Goal: Obtain resource: Download file/media

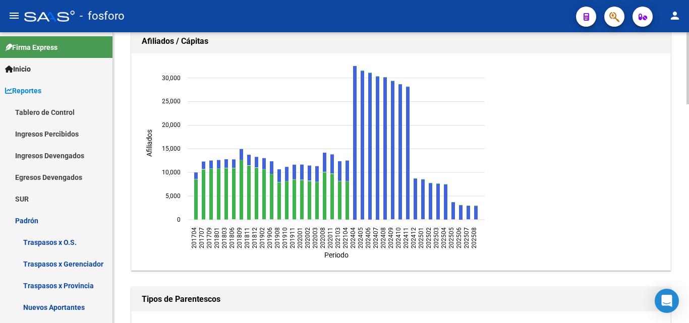
scroll to position [101, 0]
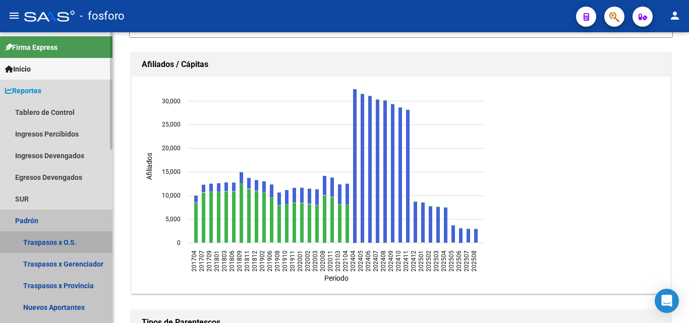
click at [64, 242] on link "Traspasos x O.S." at bounding box center [56, 243] width 113 height 22
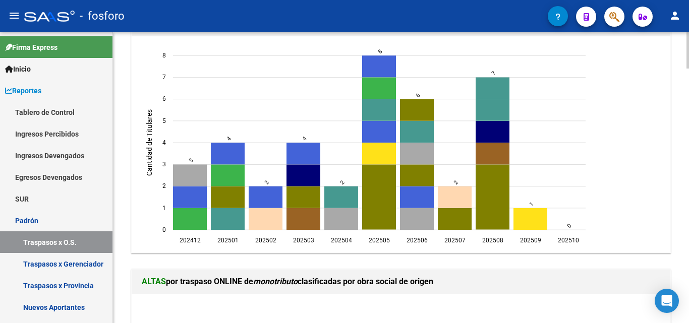
scroll to position [757, 0]
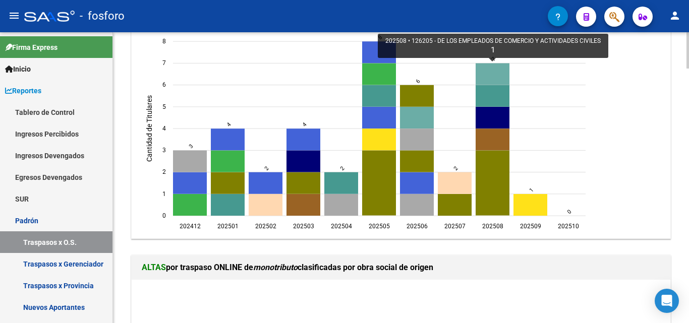
click at [495, 74] on icon "202508 126205 - DE LOS EMPLEADOS DE COMERCIO Y ACTIVIDADES CIVILES 1" at bounding box center [493, 74] width 34 height 22
type input "DE LOS EMPLEADOS DE COMERCIO Y ACTIVIDADES CIVILES"
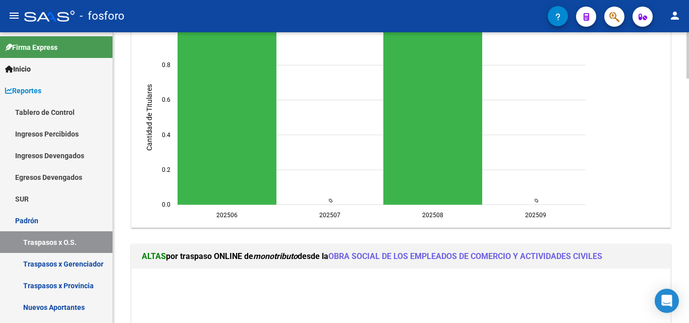
scroll to position [684, 0]
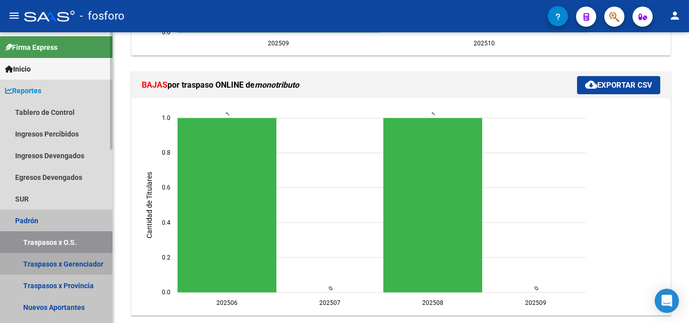
click at [76, 258] on link "Traspasos x Gerenciador" at bounding box center [56, 264] width 113 height 22
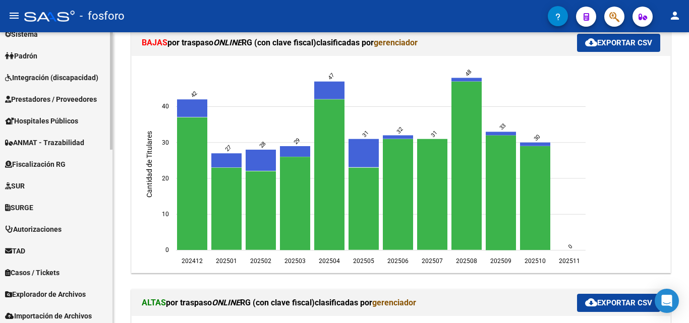
scroll to position [429, 0]
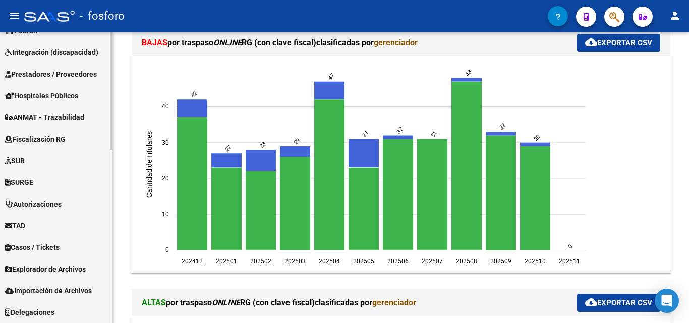
click at [44, 272] on span "Explorador de Archivos" at bounding box center [45, 269] width 81 height 11
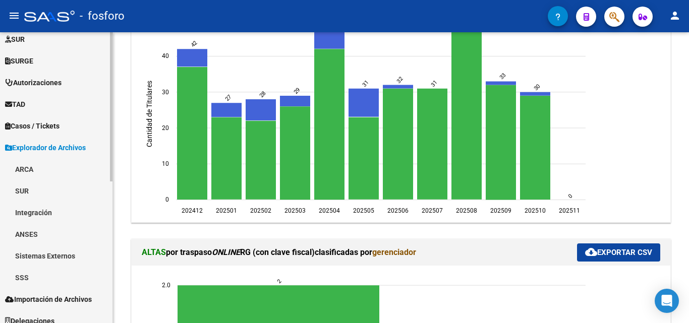
scroll to position [277, 0]
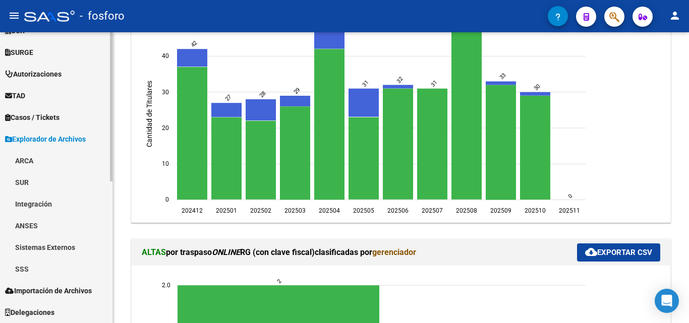
click at [29, 266] on link "SSS" at bounding box center [56, 269] width 113 height 22
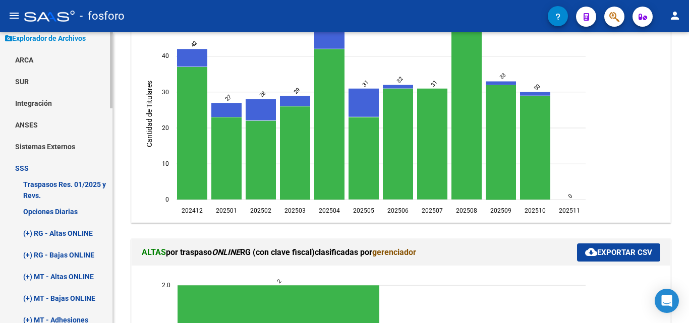
scroll to position [428, 0]
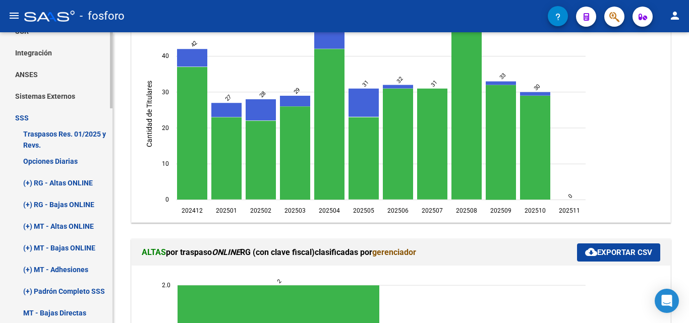
click at [54, 206] on link "(+) RG - Bajas ONLINE" at bounding box center [56, 205] width 113 height 22
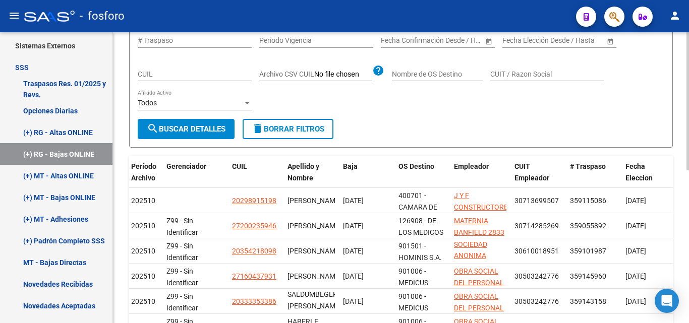
scroll to position [20, 0]
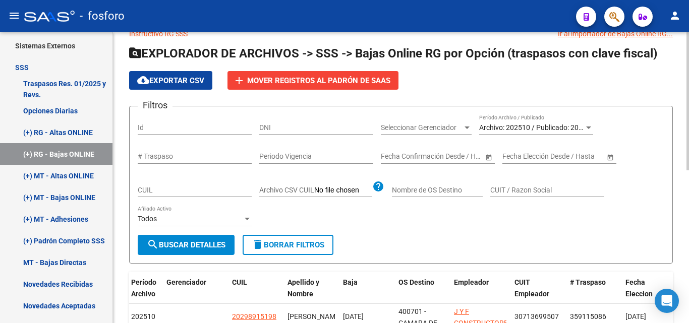
click at [593, 127] on div "Filtros Id DNI Seleccionar Gerenciador Seleccionar Gerenciador Archivo: 202510 …" at bounding box center [401, 175] width 527 height 121
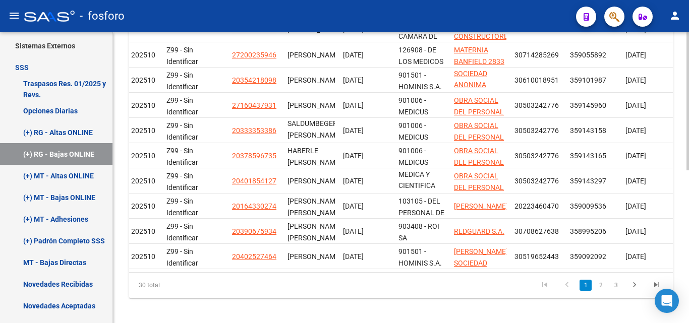
scroll to position [323, 0]
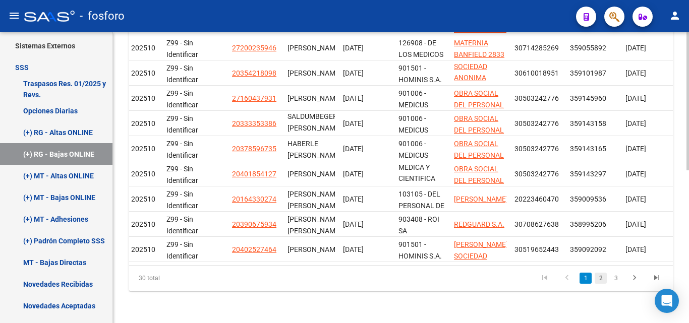
click at [600, 280] on link "2" at bounding box center [601, 278] width 12 height 11
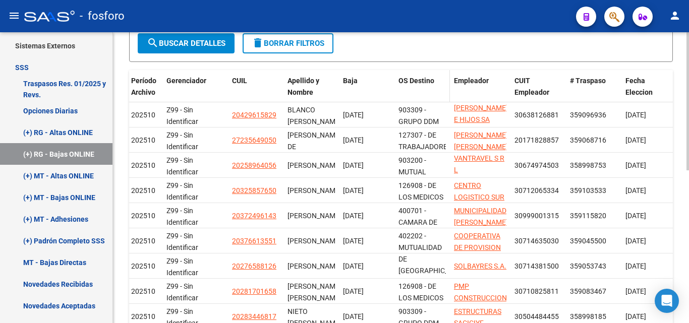
scroll to position [121, 0]
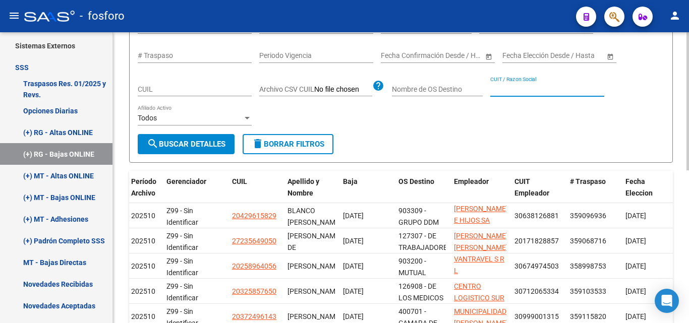
click at [549, 87] on input "CUIT / Razon Social" at bounding box center [547, 89] width 114 height 9
click at [434, 88] on input "Nombre de OS Destino" at bounding box center [437, 89] width 91 height 9
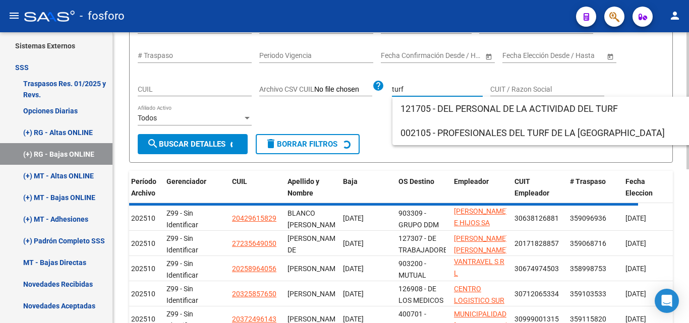
scroll to position [59, 0]
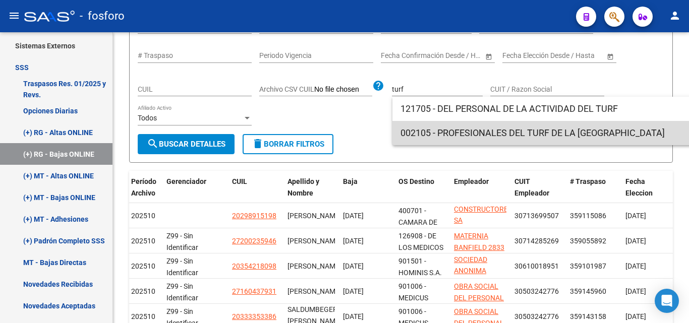
click at [482, 126] on span "002105 - PROFESIONALES DEL TURF DE LA [GEOGRAPHIC_DATA]" at bounding box center [544, 133] width 287 height 24
type input "PROFESIONALES DEL TURF DE LA [GEOGRAPHIC_DATA]"
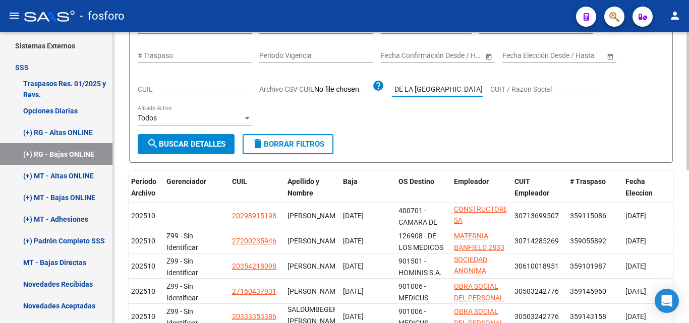
scroll to position [0, 0]
click at [206, 150] on button "search Buscar Detalles" at bounding box center [186, 144] width 97 height 20
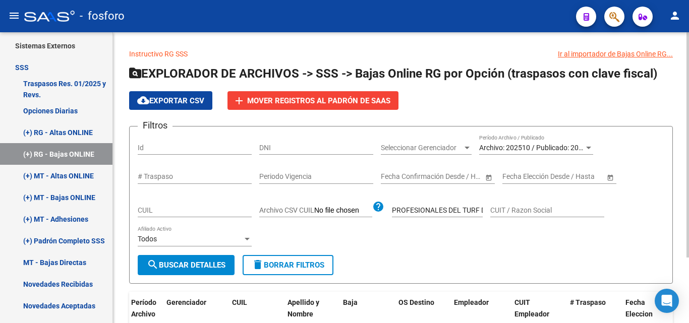
click at [428, 205] on div "PROFESIONALES DEL TURF DE LA REPUBLICA ARGENTINA Nombre de OS Destino" at bounding box center [437, 207] width 91 height 20
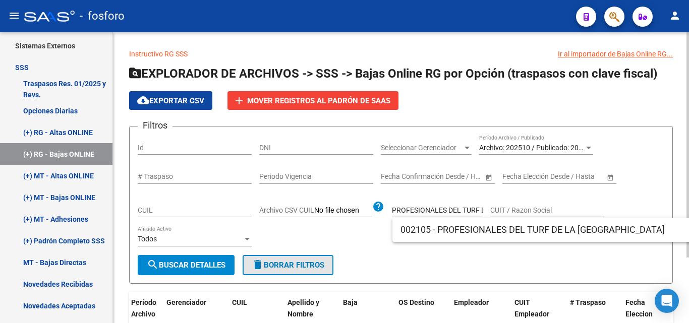
click at [286, 260] on button "delete Borrar Filtros" at bounding box center [288, 265] width 91 height 20
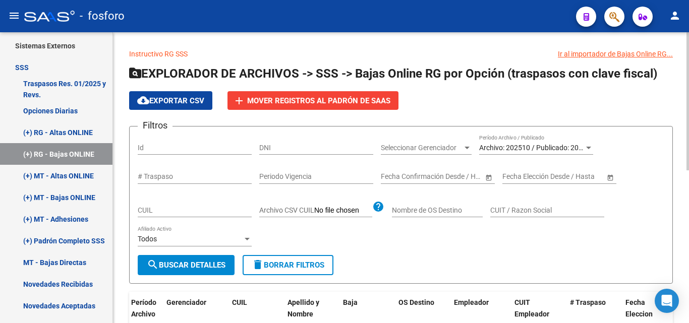
click at [440, 147] on span "Seleccionar Gerenciador" at bounding box center [422, 148] width 82 height 9
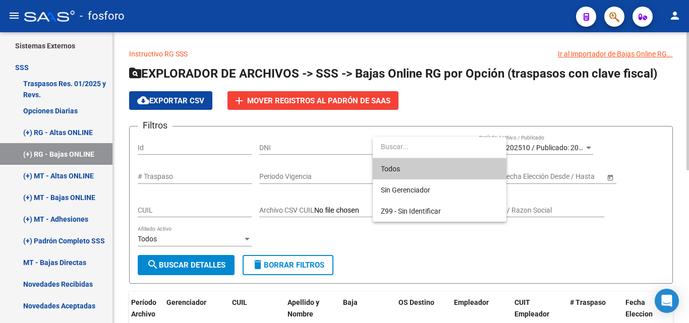
click at [440, 147] on input "dropdown search" at bounding box center [440, 146] width 134 height 21
click at [679, 143] on div at bounding box center [344, 161] width 689 height 323
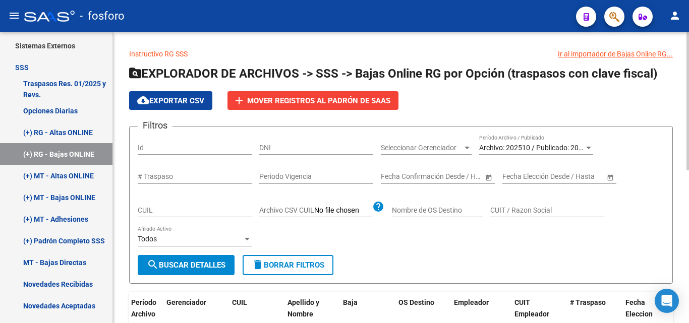
click at [589, 143] on div "Archivo: 202510 / Publicado: 202509 Período Archivo / Publicado" at bounding box center [536, 145] width 114 height 20
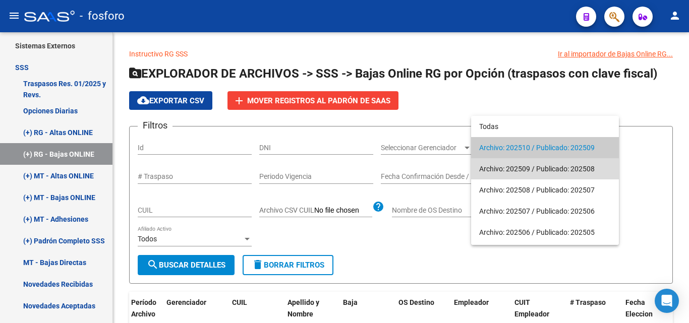
click at [516, 166] on span "Archivo: 202509 / Publicado: 202508" at bounding box center [545, 168] width 132 height 21
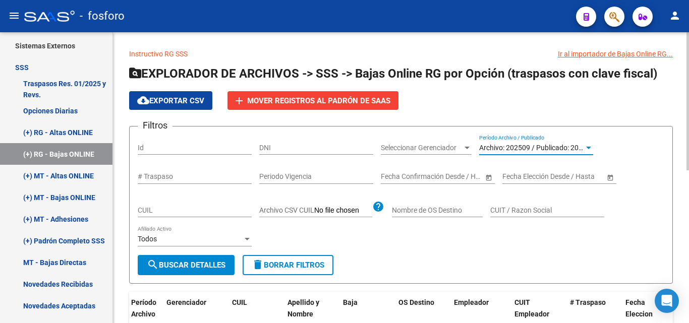
click at [433, 205] on div "Nombre de OS Destino" at bounding box center [437, 207] width 91 height 20
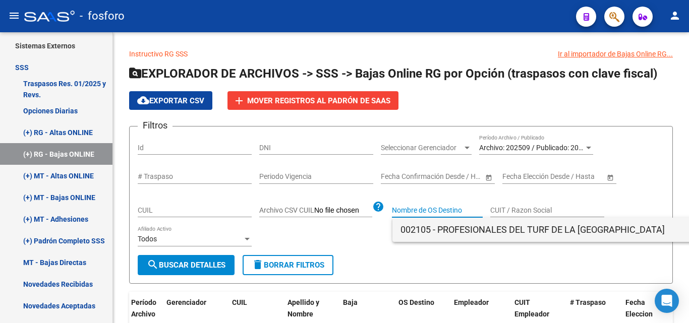
click at [436, 230] on span "002105 - PROFESIONALES DEL TURF DE LA [GEOGRAPHIC_DATA]" at bounding box center [544, 230] width 287 height 24
type input "PROFESIONALES DEL TURF DE LA [GEOGRAPHIC_DATA]"
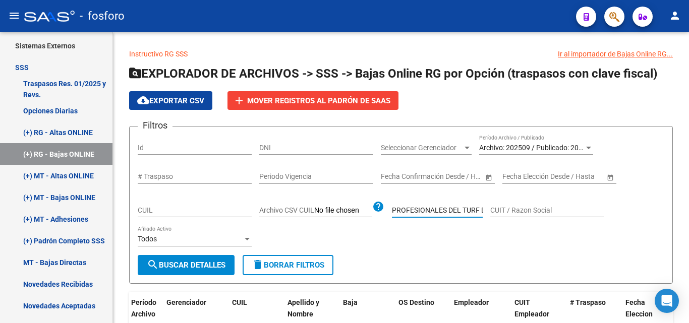
scroll to position [0, 96]
click at [199, 268] on span "search Buscar Detalles" at bounding box center [186, 265] width 79 height 9
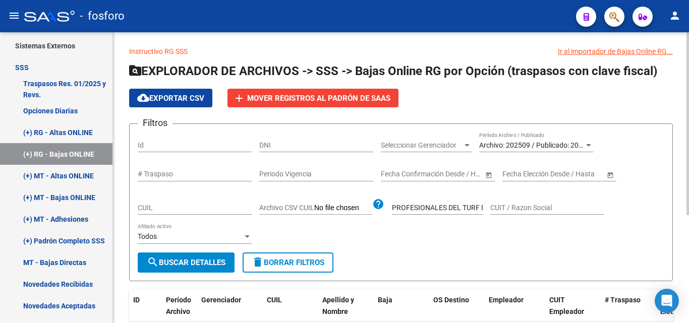
scroll to position [0, 0]
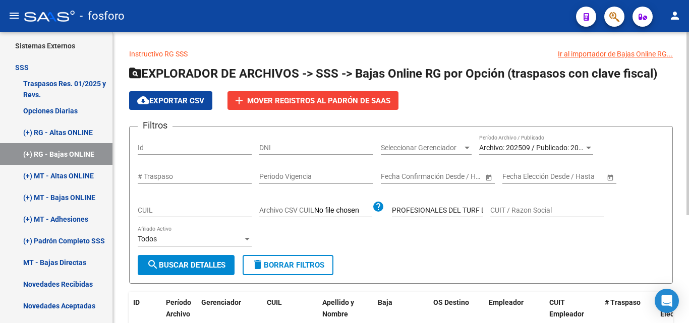
click at [196, 103] on span "cloud_download Exportar CSV" at bounding box center [170, 100] width 67 height 9
click at [590, 148] on div at bounding box center [588, 148] width 5 height 3
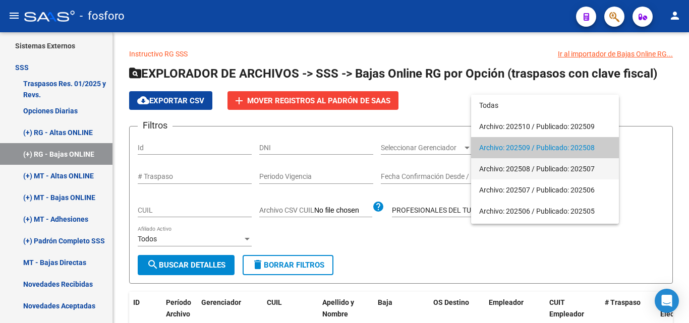
click at [574, 170] on span "Archivo: 202508 / Publicado: 202507" at bounding box center [545, 168] width 132 height 21
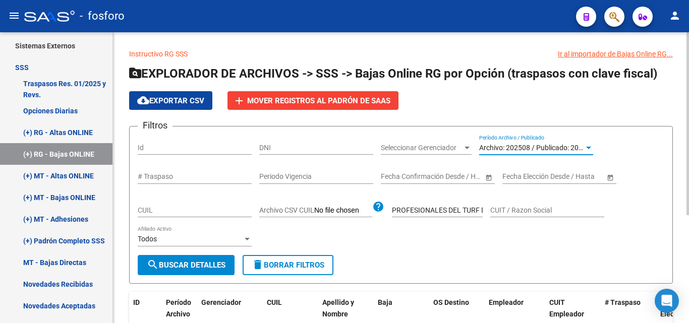
click at [215, 265] on span "search Buscar Detalles" at bounding box center [186, 265] width 79 height 9
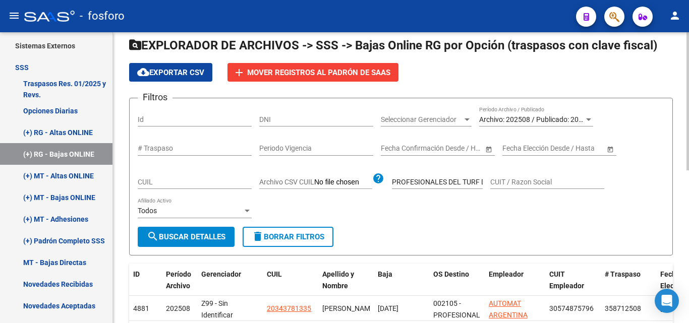
scroll to position [20, 0]
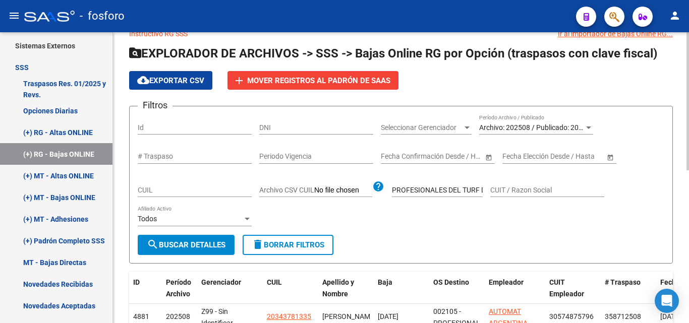
click at [171, 81] on span "cloud_download Exportar CSV" at bounding box center [170, 80] width 67 height 9
